Goal: Communication & Community: Ask a question

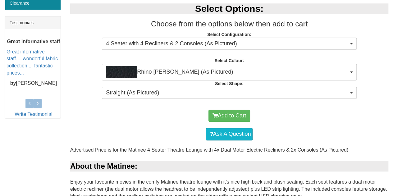
scroll to position [247, 0]
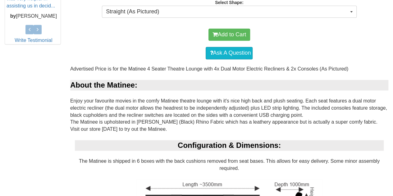
scroll to position [328, 0]
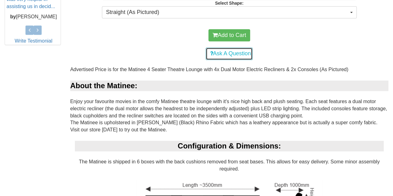
click at [234, 50] on link "Ask A Question" at bounding box center [229, 54] width 47 height 12
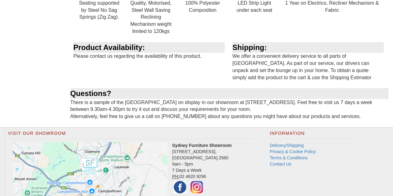
scroll to position [776, 0]
